Goal: Find specific page/section: Find specific page/section

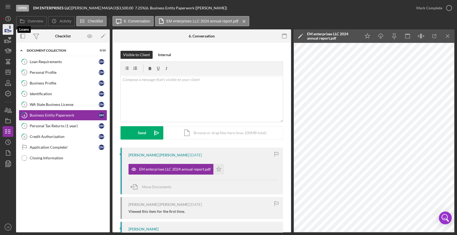
click at [9, 31] on icon "button" at bounding box center [9, 30] width 6 height 3
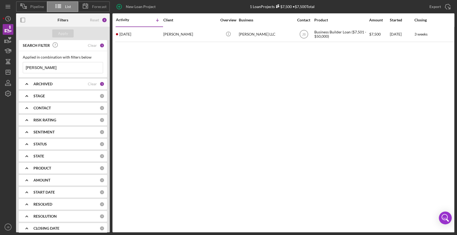
click at [52, 64] on input "[PERSON_NAME]" at bounding box center [63, 67] width 80 height 11
drag, startPoint x: 49, startPoint y: 64, endPoint x: 0, endPoint y: 61, distance: 49.1
click at [0, 61] on div "Pipeline List Forecast New Loan Project 1 Loan Projects $7,500 • $7,500 Total […" at bounding box center [228, 117] width 457 height 235
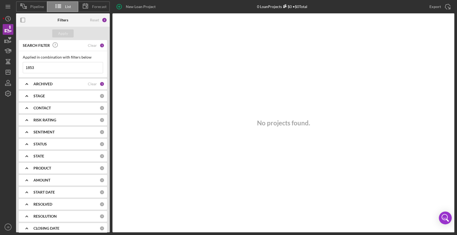
drag, startPoint x: 36, startPoint y: 68, endPoint x: 21, endPoint y: 66, distance: 15.9
click at [21, 66] on div "Applied in combination with filters below 1853 Icon/Menu Close" at bounding box center [63, 64] width 88 height 26
drag, startPoint x: 48, startPoint y: 66, endPoint x: 50, endPoint y: 49, distance: 17.7
click at [48, 66] on input "[PERSON_NAME]" at bounding box center [63, 67] width 80 height 11
click at [52, 33] on div "Apply" at bounding box center [63, 33] width 94 height 13
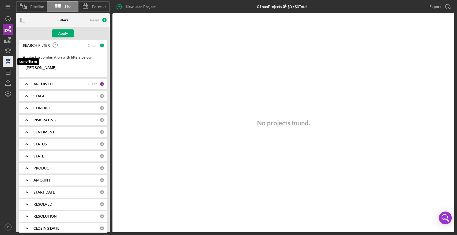
drag, startPoint x: 32, startPoint y: 67, endPoint x: 6, endPoint y: 59, distance: 26.4
click at [9, 62] on div "Pipeline List Forecast New Loan Project 0 Loan Projects $0 • $0 Total [PERSON_N…" at bounding box center [229, 116] width 452 height 233
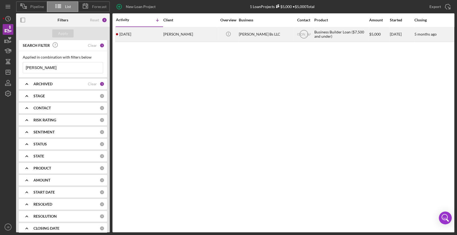
type input "[PERSON_NAME]"
click at [175, 35] on div "[PERSON_NAME]" at bounding box center [190, 34] width 54 height 14
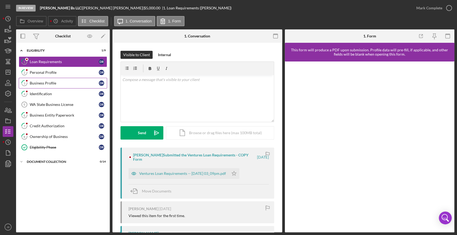
click at [57, 82] on div "Business Profile" at bounding box center [64, 83] width 69 height 4
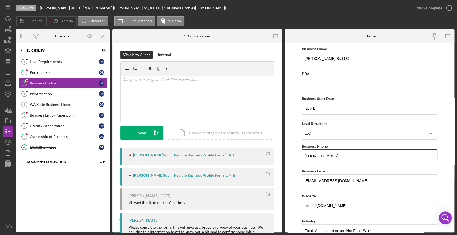
drag, startPoint x: 342, startPoint y: 157, endPoint x: 296, endPoint y: 155, distance: 46.1
click at [296, 155] on form "Business Name [PERSON_NAME] LLC DBA Business Start Date [DATE] Legal Structure …" at bounding box center [370, 138] width 170 height 190
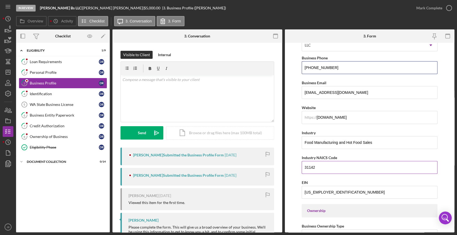
scroll to position [89, 0]
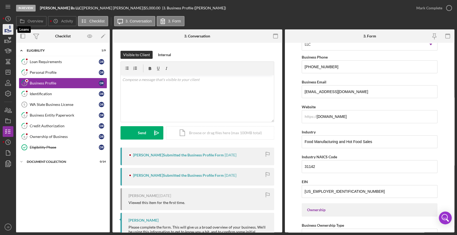
click at [5, 30] on polygon "button" at bounding box center [5, 30] width 1 height 3
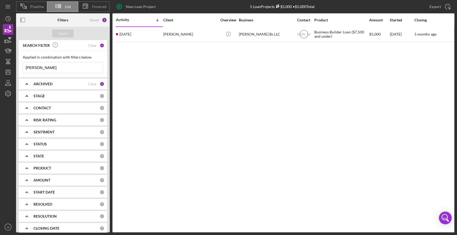
drag, startPoint x: 45, startPoint y: 67, endPoint x: 19, endPoint y: 67, distance: 25.4
click at [19, 67] on div "Applied in combination with filters below [PERSON_NAME] Icon/Menu Close" at bounding box center [63, 64] width 88 height 26
click at [61, 34] on div "Apply" at bounding box center [63, 33] width 10 height 8
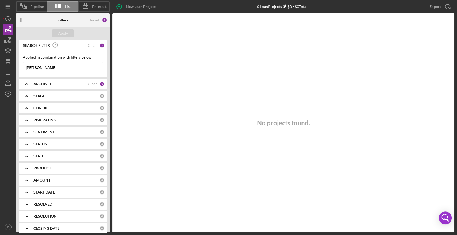
drag, startPoint x: 43, startPoint y: 69, endPoint x: 22, endPoint y: 67, distance: 20.8
click at [23, 68] on input "[PERSON_NAME]" at bounding box center [63, 67] width 80 height 11
click at [56, 35] on button "Apply" at bounding box center [62, 33] width 21 height 8
drag, startPoint x: 41, startPoint y: 68, endPoint x: 3, endPoint y: 68, distance: 37.5
click at [3, 68] on div "Pipeline List Forecast New Loan Project 0 Loan Projects $0 • $0 Total [PERSON_N…" at bounding box center [229, 116] width 452 height 233
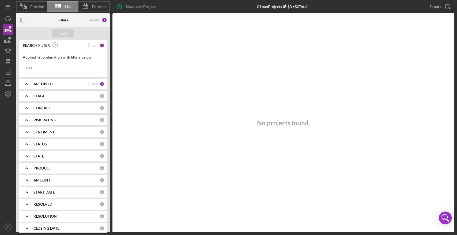
drag, startPoint x: 51, startPoint y: 68, endPoint x: 19, endPoint y: 68, distance: 32.1
click at [21, 68] on div "Applied in combination with filters below tipa Icon/Menu Close" at bounding box center [63, 64] width 88 height 26
type input "[PERSON_NAME]"
click at [5, 28] on icon "button" at bounding box center [7, 29] width 13 height 13
click at [45, 67] on input "[PERSON_NAME]" at bounding box center [63, 67] width 80 height 11
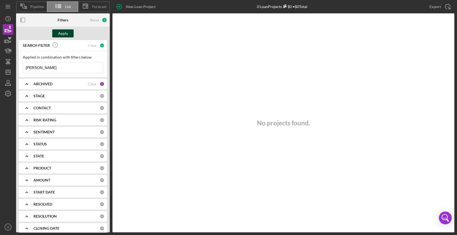
click at [69, 36] on button "Apply" at bounding box center [62, 33] width 21 height 8
drag, startPoint x: 48, startPoint y: 69, endPoint x: 0, endPoint y: 61, distance: 48.4
click at [0, 61] on div "Pipeline List Forecast New Loan Project 0 Loan Projects $0 • $0 Total [PERSON_N…" at bounding box center [228, 117] width 457 height 235
click at [67, 31] on div "Apply" at bounding box center [63, 33] width 10 height 8
drag, startPoint x: 40, startPoint y: 66, endPoint x: 0, endPoint y: 65, distance: 39.6
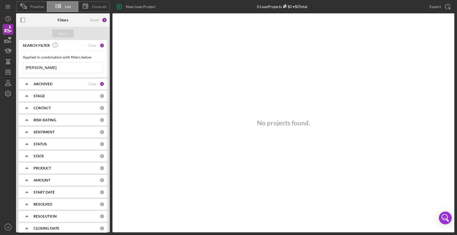
click at [0, 65] on div "Pipeline List Forecast New Loan Project 0 Loan Projects $0 • $0 Total [PERSON_N…" at bounding box center [228, 117] width 457 height 235
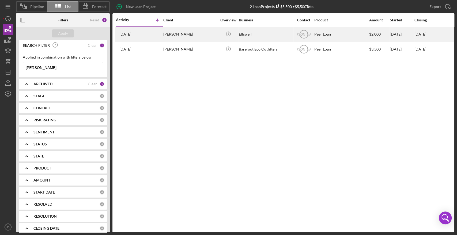
type input "[PERSON_NAME]"
click at [176, 34] on div "[PERSON_NAME]" at bounding box center [190, 34] width 54 height 14
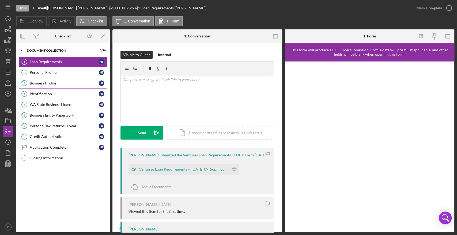
click at [45, 83] on div "Business Profile" at bounding box center [64, 83] width 69 height 4
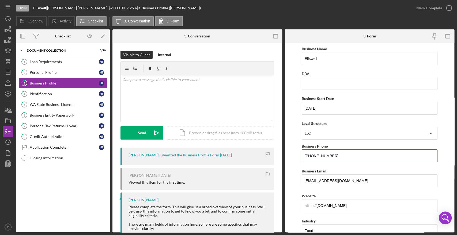
drag, startPoint x: 309, startPoint y: 156, endPoint x: 301, endPoint y: 157, distance: 8.3
click at [302, 157] on input "[PHONE_NUMBER]" at bounding box center [370, 156] width 136 height 13
